Goal: Book appointment/travel/reservation

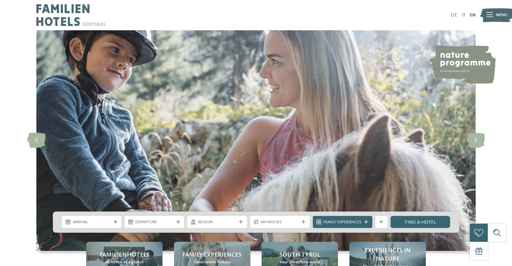
click at [462, 15] on link "IT" at bounding box center [463, 15] width 4 height 5
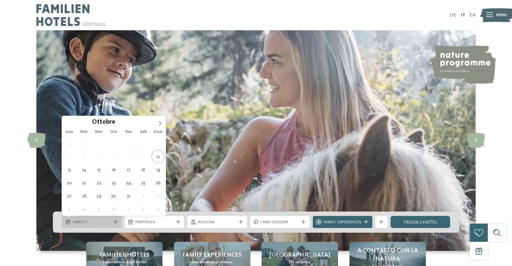
click at [106, 226] on div "Arrivo" at bounding box center [92, 222] width 60 height 12
click at [159, 125] on icon at bounding box center [160, 123] width 5 height 5
click at [158, 125] on icon at bounding box center [160, 123] width 5 height 5
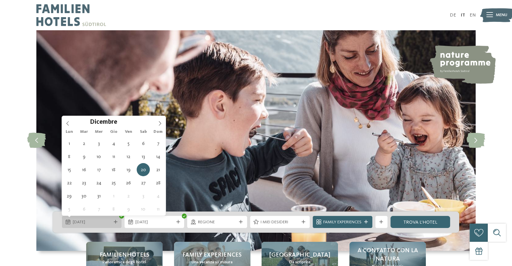
click at [101, 222] on span "20.12.2025" at bounding box center [92, 222] width 38 height 6
type div "[DATE]"
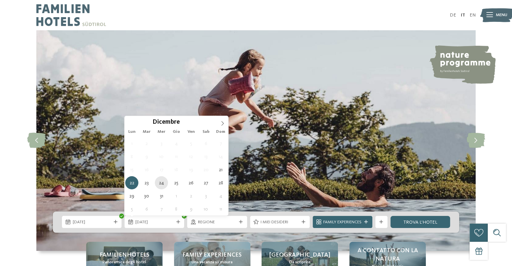
type div "[DATE]"
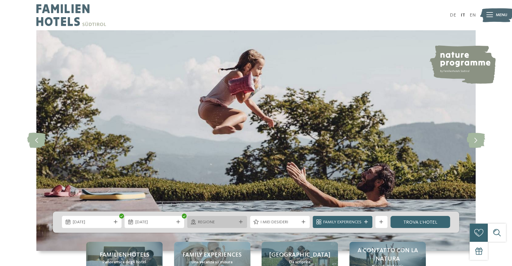
click at [209, 221] on span "Regione" at bounding box center [217, 222] width 38 height 6
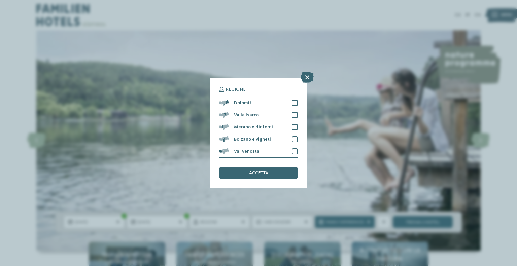
click at [357, 154] on div "Regione Dolomiti" at bounding box center [258, 133] width 517 height 266
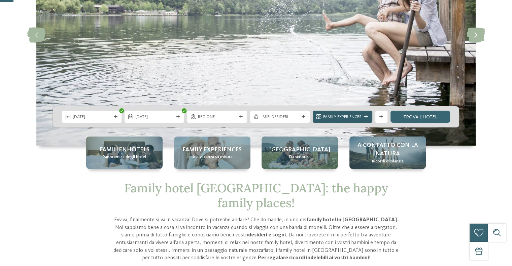
scroll to position [135, 0]
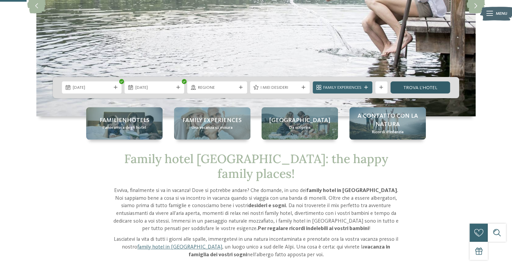
click at [421, 89] on link "trova l’hotel" at bounding box center [420, 87] width 60 height 12
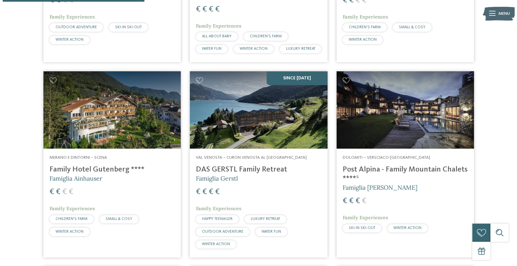
scroll to position [374, 0]
